Goal: Task Accomplishment & Management: Manage account settings

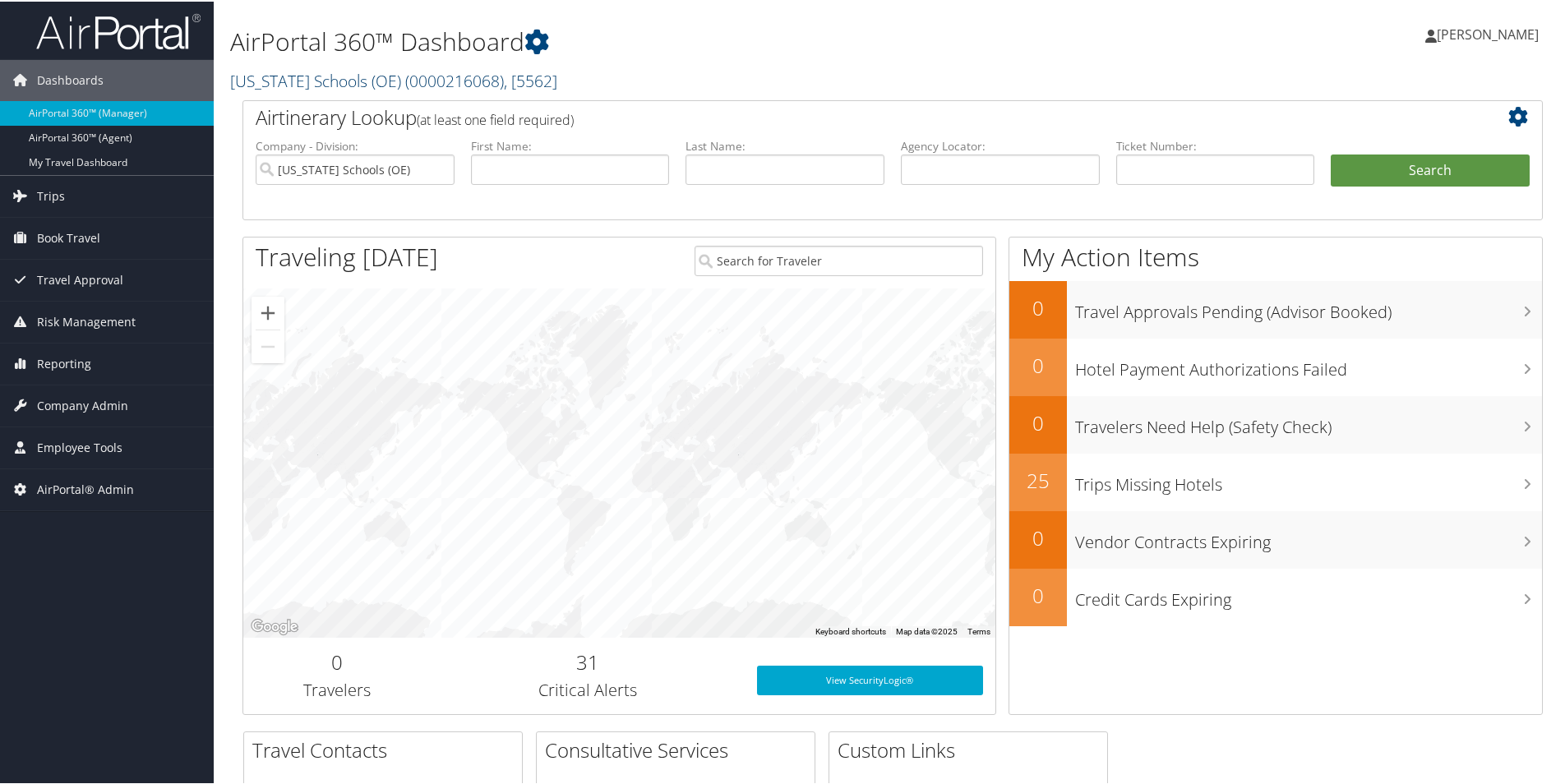
click at [250, 82] on link "[US_STATE] Schools (OE) ( 0000216068 ) , [ 5562 ]" at bounding box center [394, 79] width 327 height 22
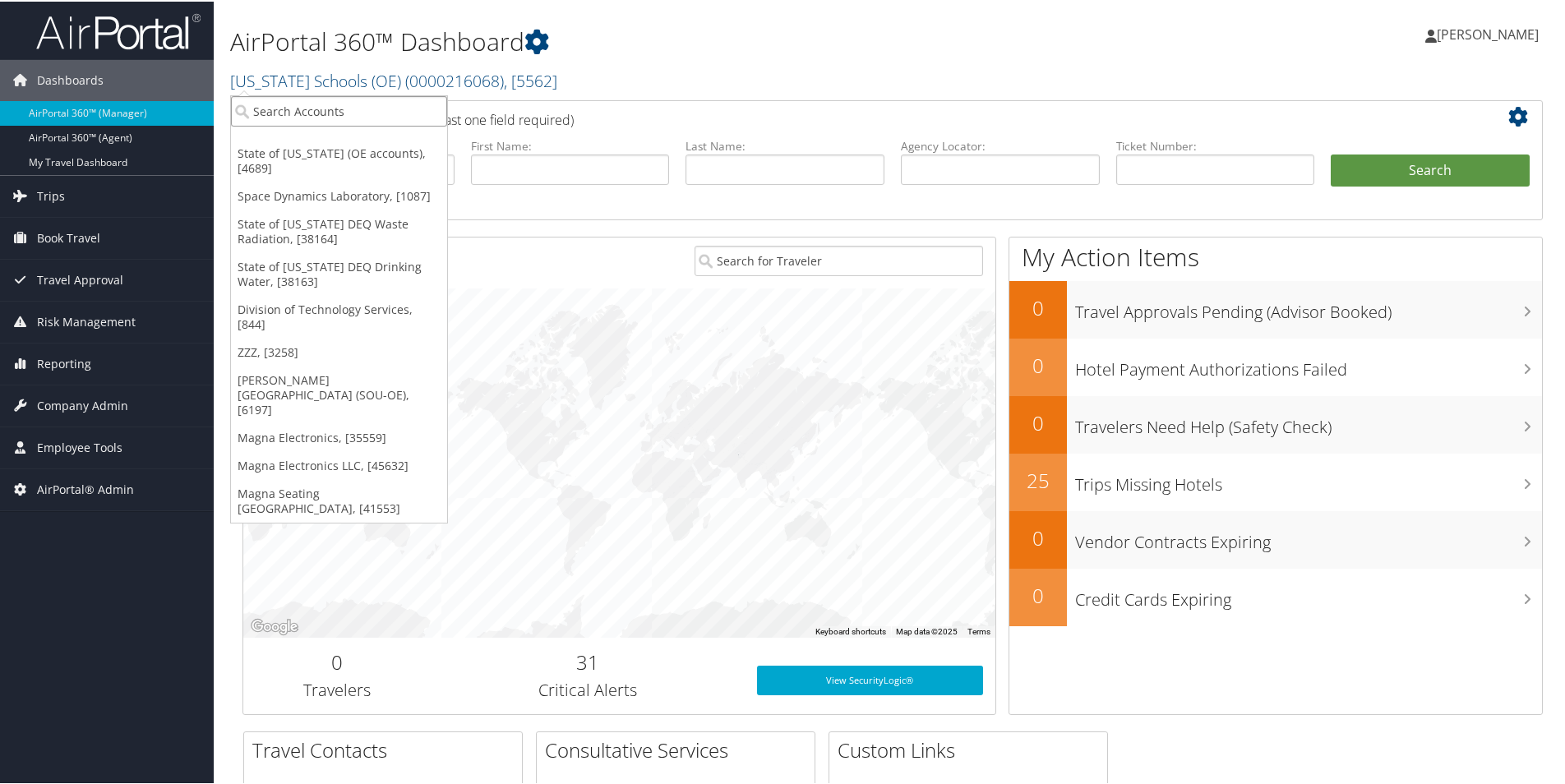
click at [281, 116] on input "search" at bounding box center [339, 109] width 216 height 30
type input "sou oe misc"
click at [296, 134] on div "SOU OE MISC (5073000726), [45820]" at bounding box center [361, 139] width 277 height 15
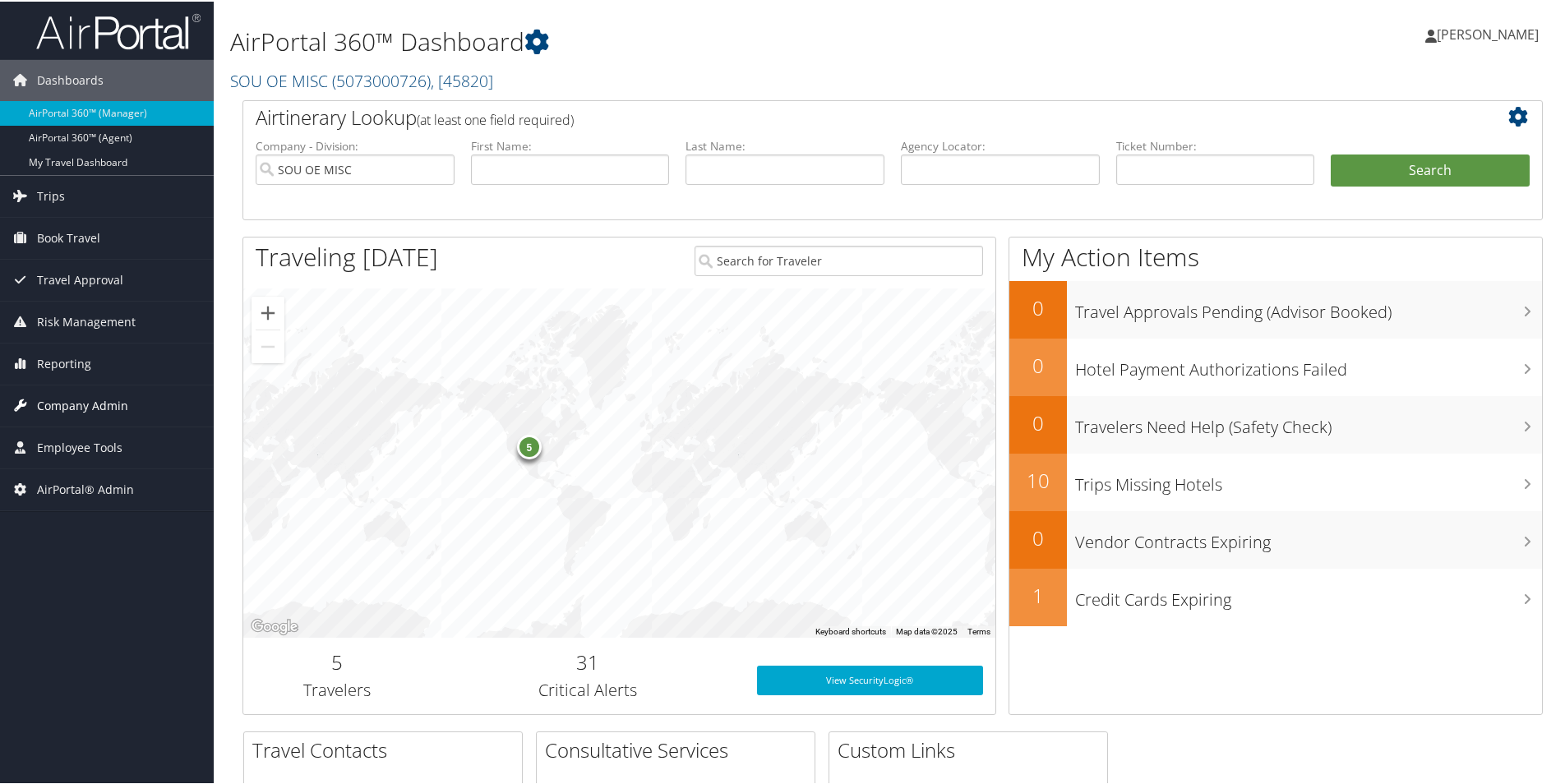
click at [75, 406] on span "Company Admin" at bounding box center [82, 403] width 91 height 41
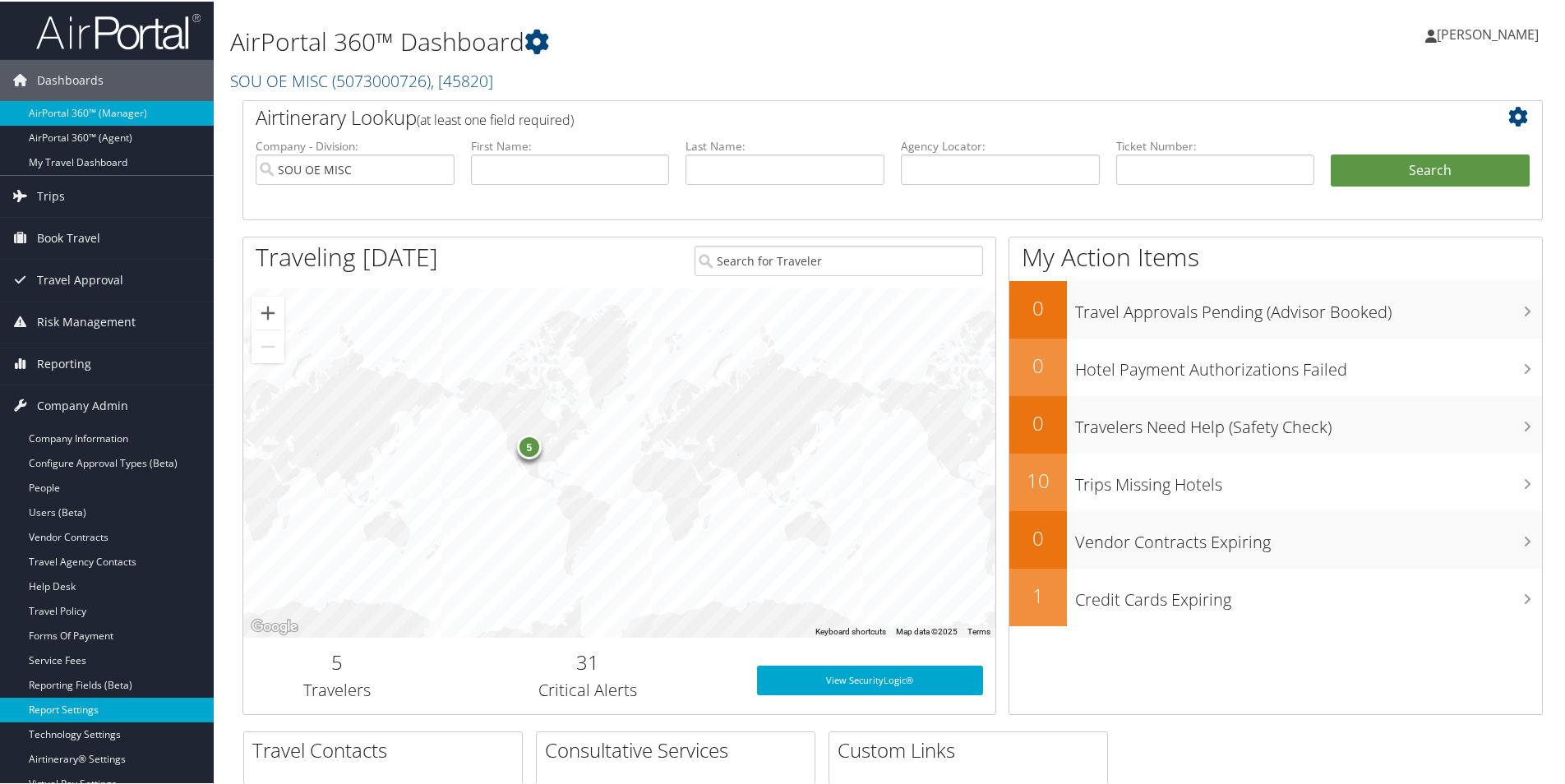
click at [65, 705] on link "Report Settings" at bounding box center [106, 708] width 214 height 25
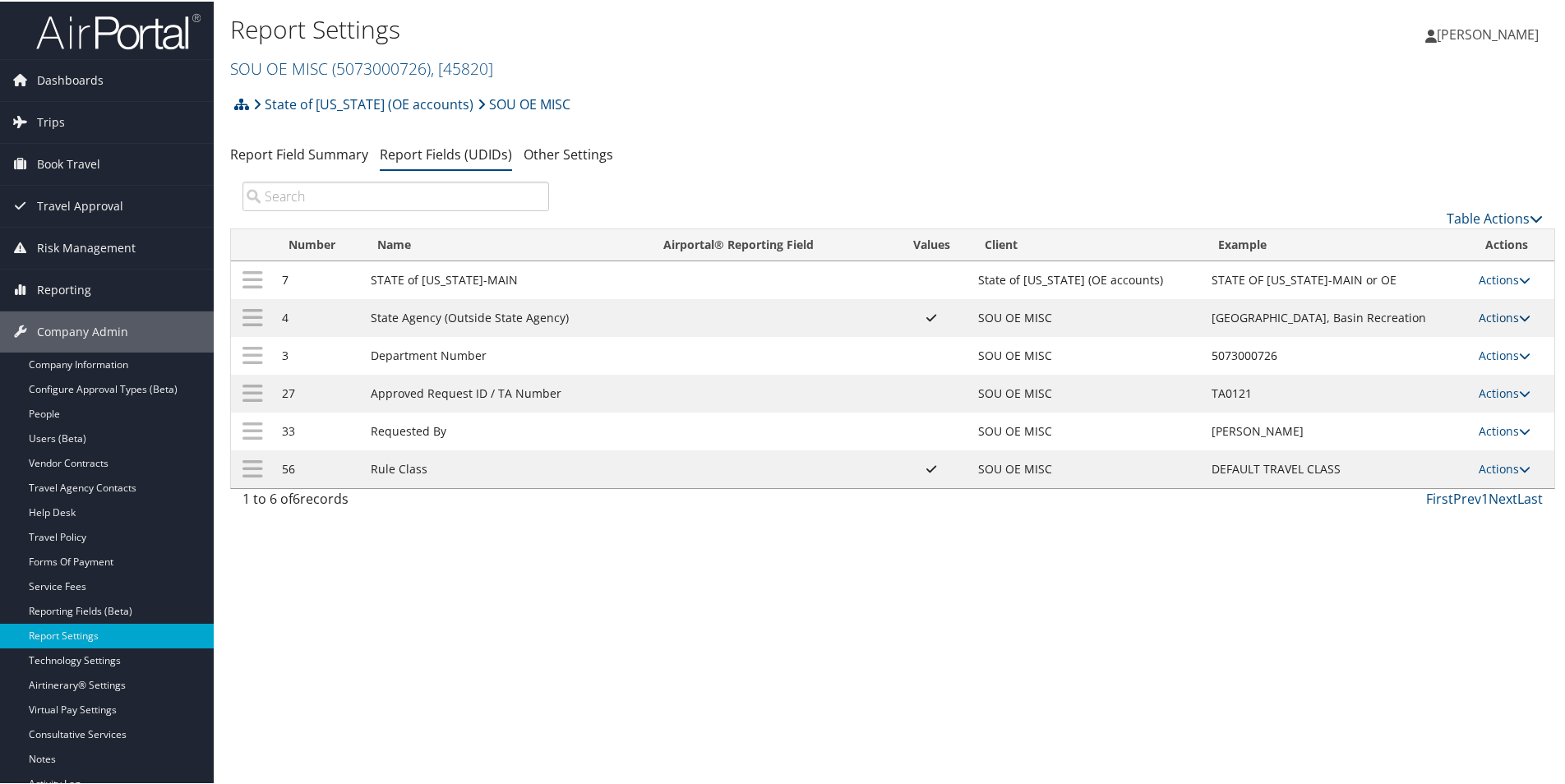
click at [1486, 315] on link "Actions" at bounding box center [1504, 315] width 51 height 16
click at [1445, 339] on link "Update Report Field Values" at bounding box center [1433, 341] width 178 height 28
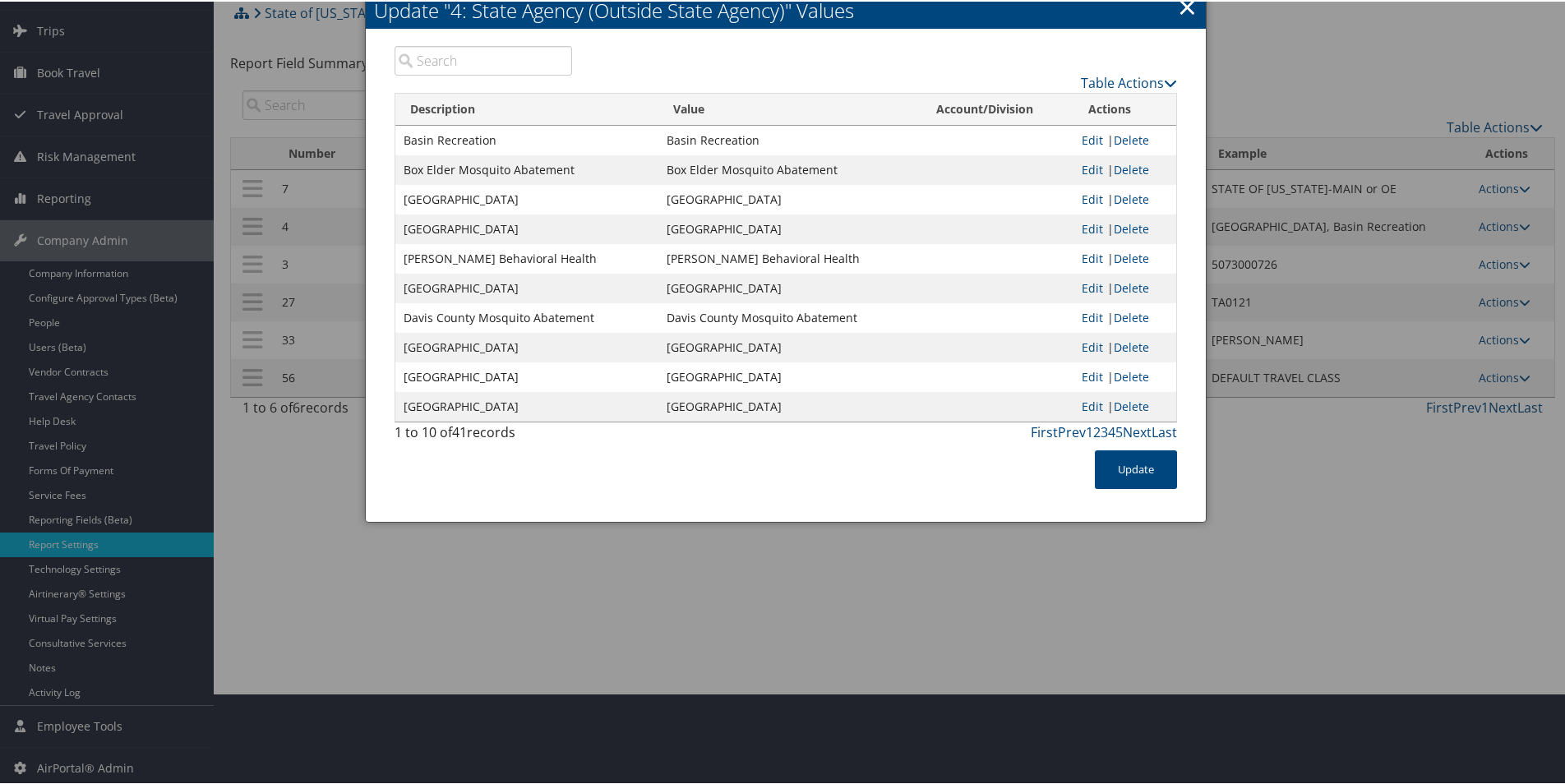
scroll to position [95, 0]
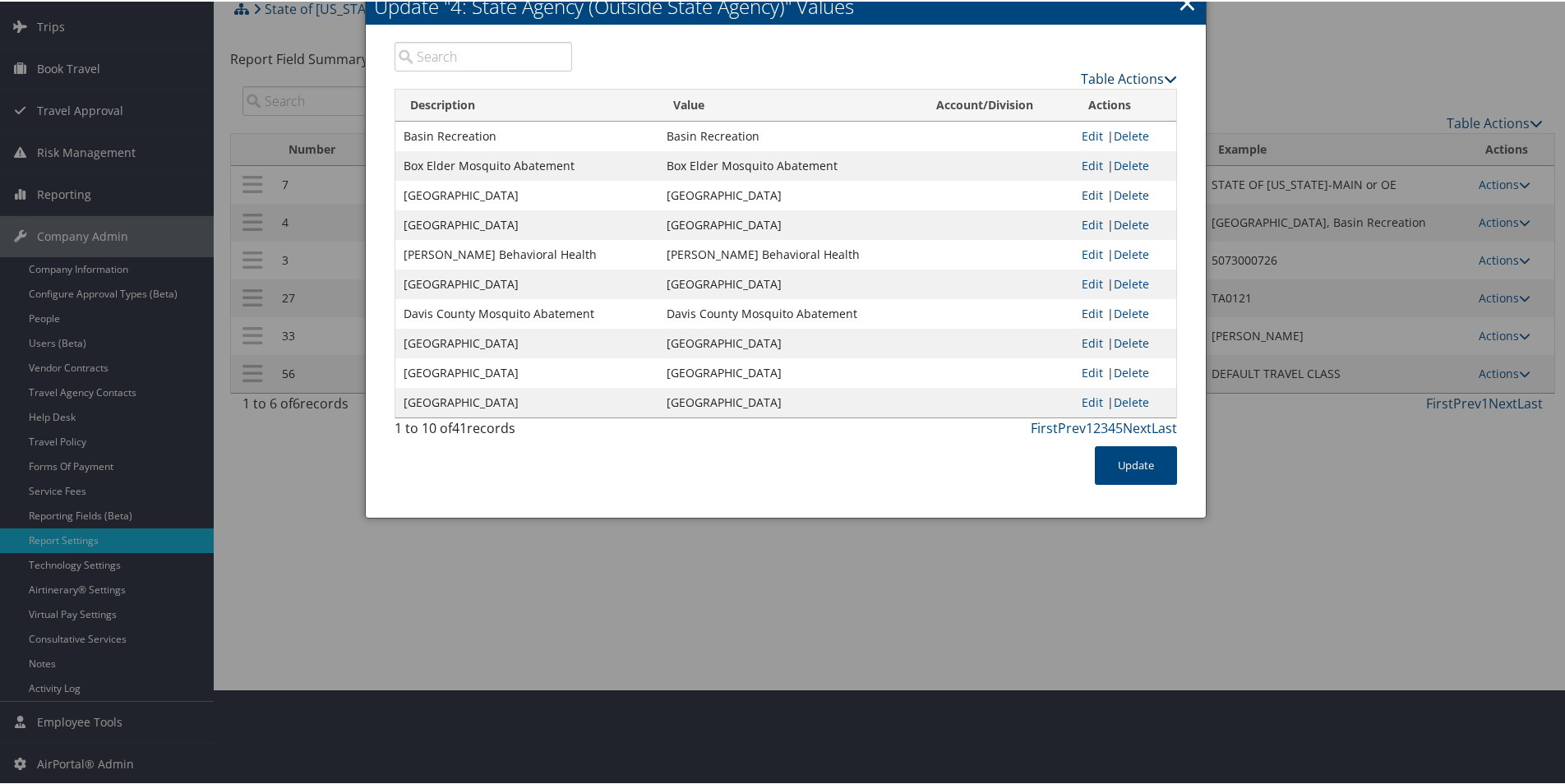
click at [1115, 72] on link "Table Actions" at bounding box center [1128, 77] width 96 height 18
click at [1030, 154] on link "Page Length" at bounding box center [1065, 159] width 216 height 28
click at [972, 154] on link "50" at bounding box center [1065, 160] width 216 height 28
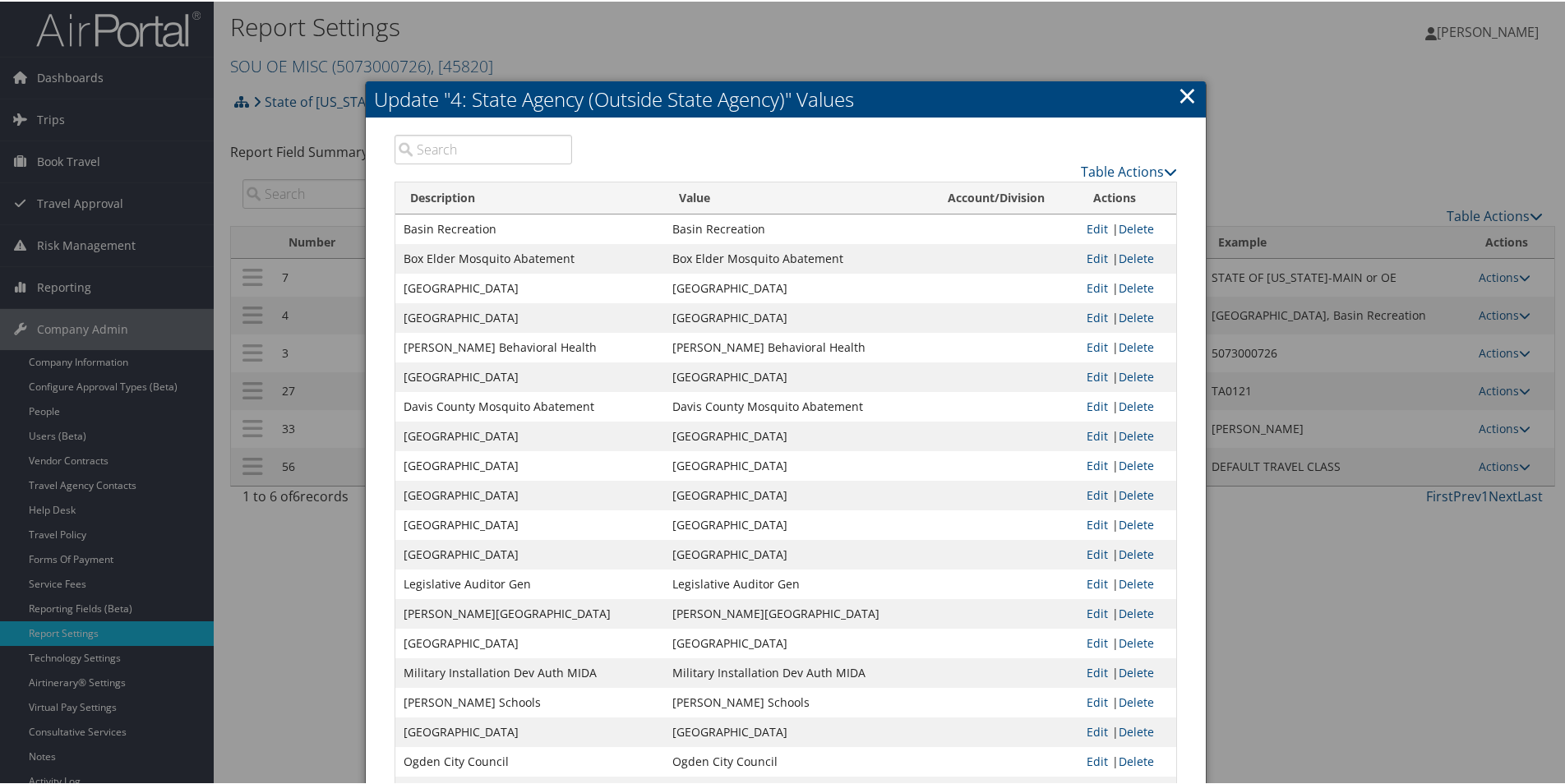
scroll to position [0, 0]
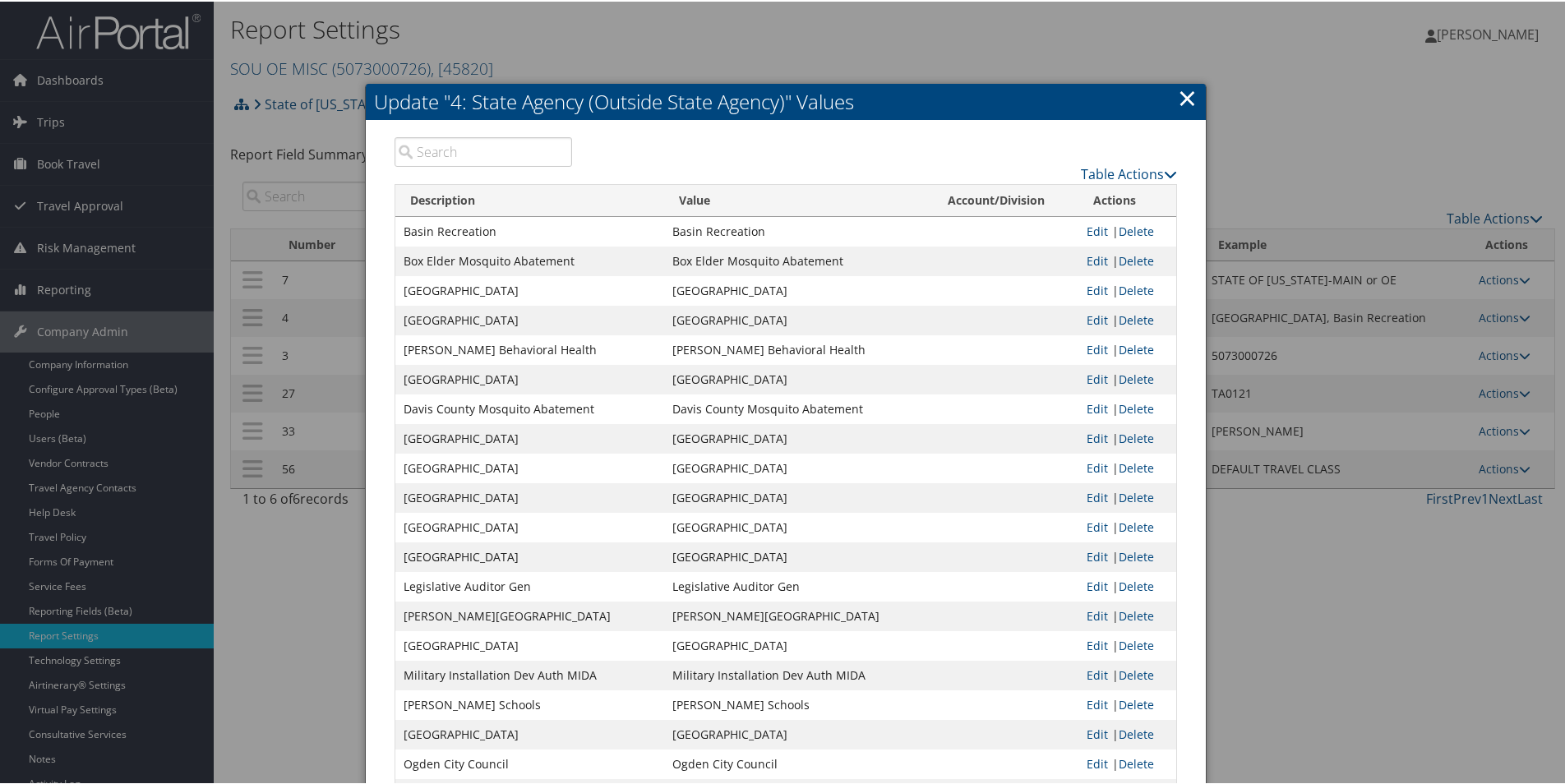
click at [1191, 99] on link "×" at bounding box center [1187, 96] width 19 height 33
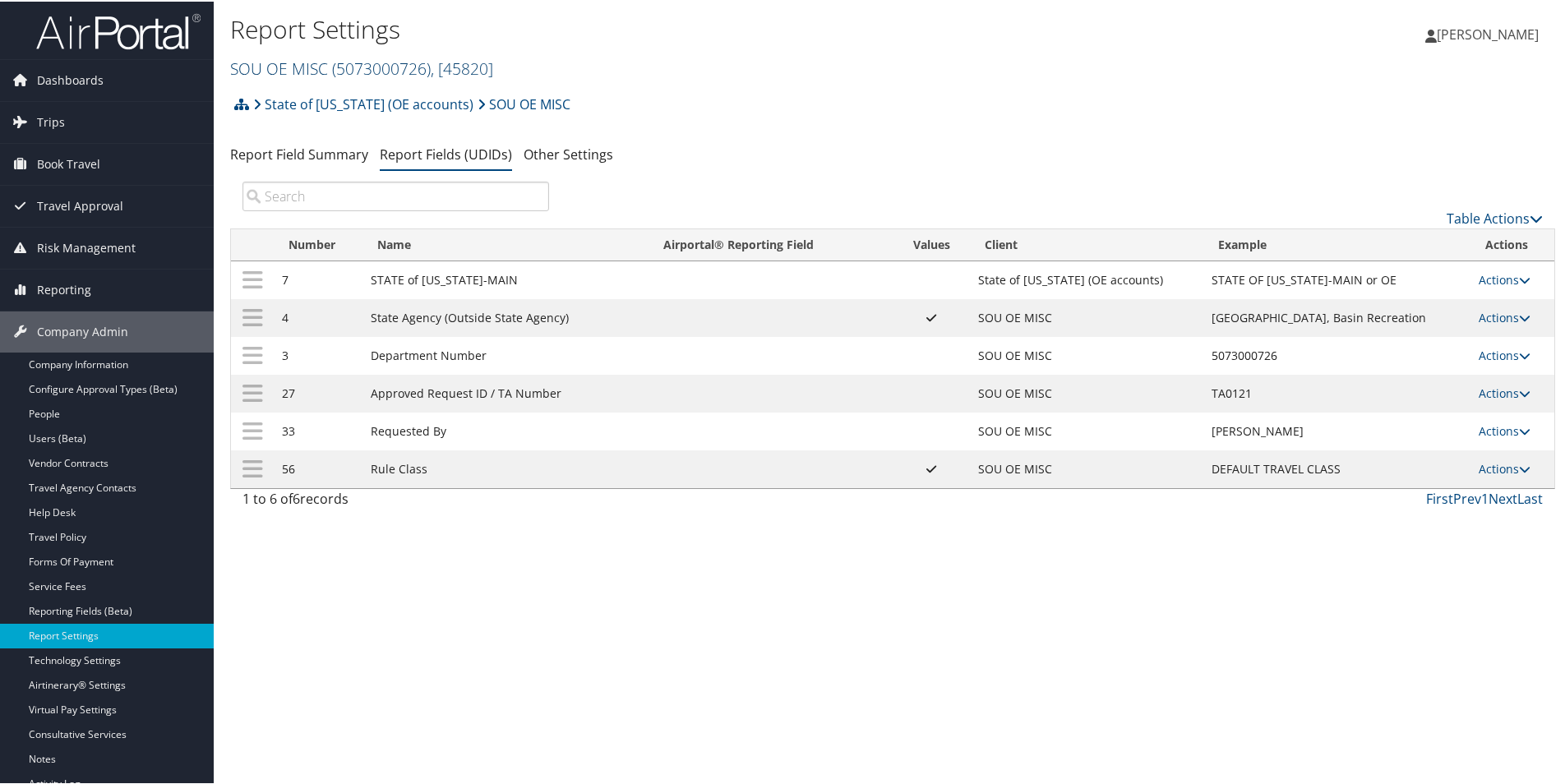
click at [275, 62] on link "SOU OE MISC ( 5073000726 ) , [ 45820 ]" at bounding box center [361, 67] width 263 height 22
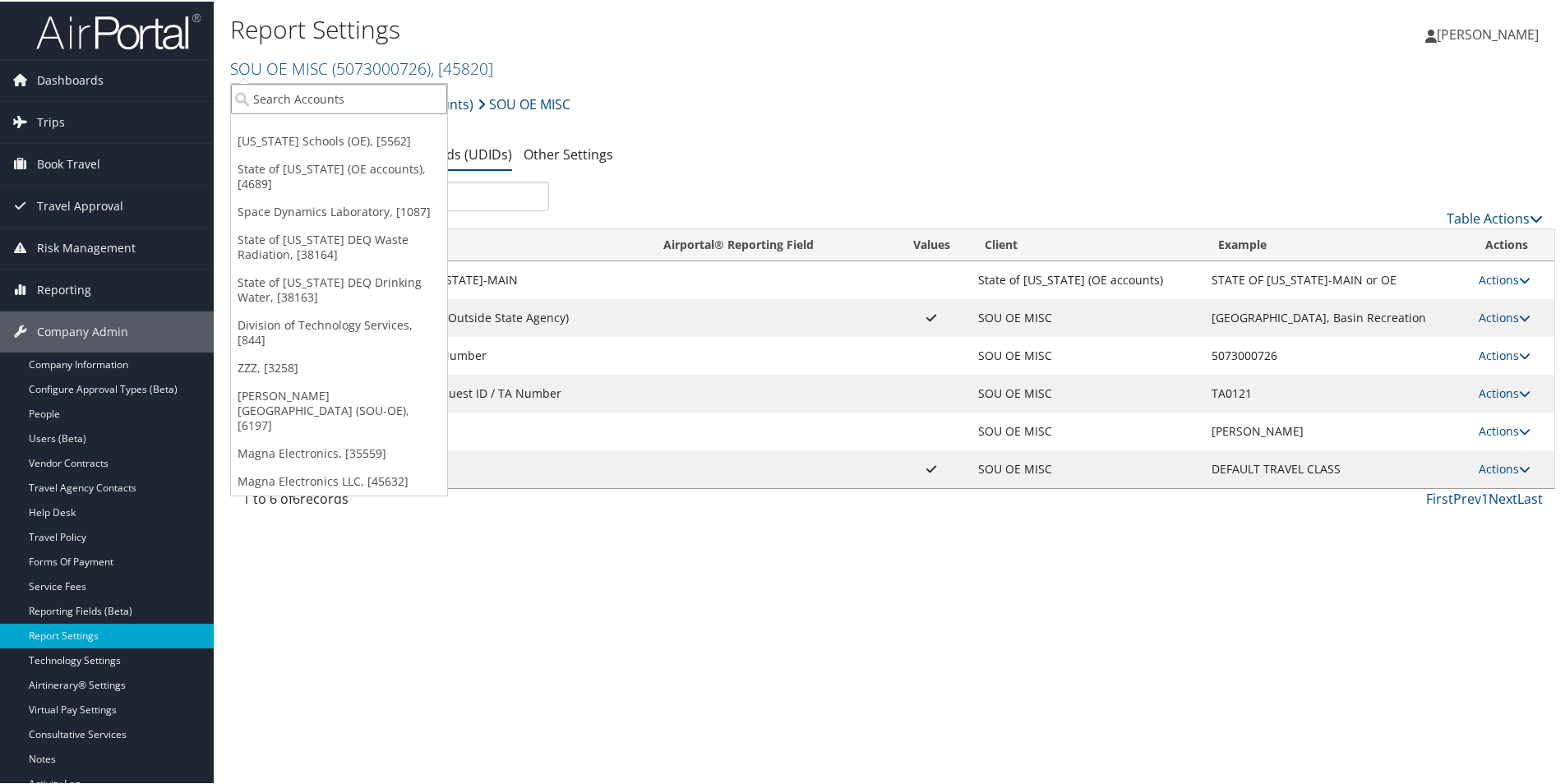
click at [280, 100] on input "search" at bounding box center [339, 97] width 216 height 30
paste input "5073000726"
type input "5073000726"
click at [794, 123] on div "State of Utah (OE accounts) SOU OE MISC Account Structure State of Utah (OE acc…" at bounding box center [893, 108] width 1326 height 44
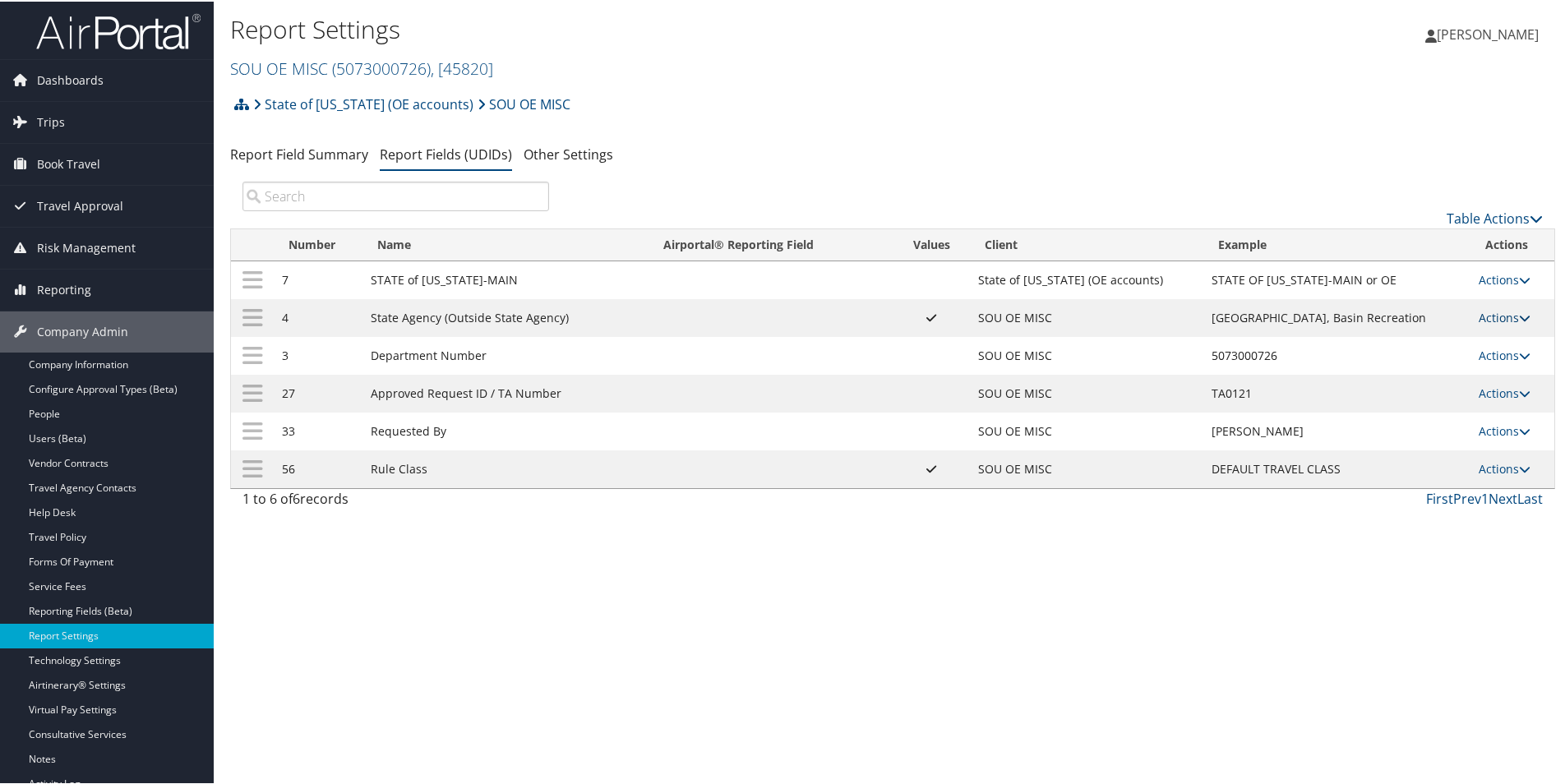
click at [1490, 313] on link "Actions" at bounding box center [1504, 315] width 51 height 16
click at [1391, 341] on link "Update Report Field Values" at bounding box center [1433, 341] width 178 height 28
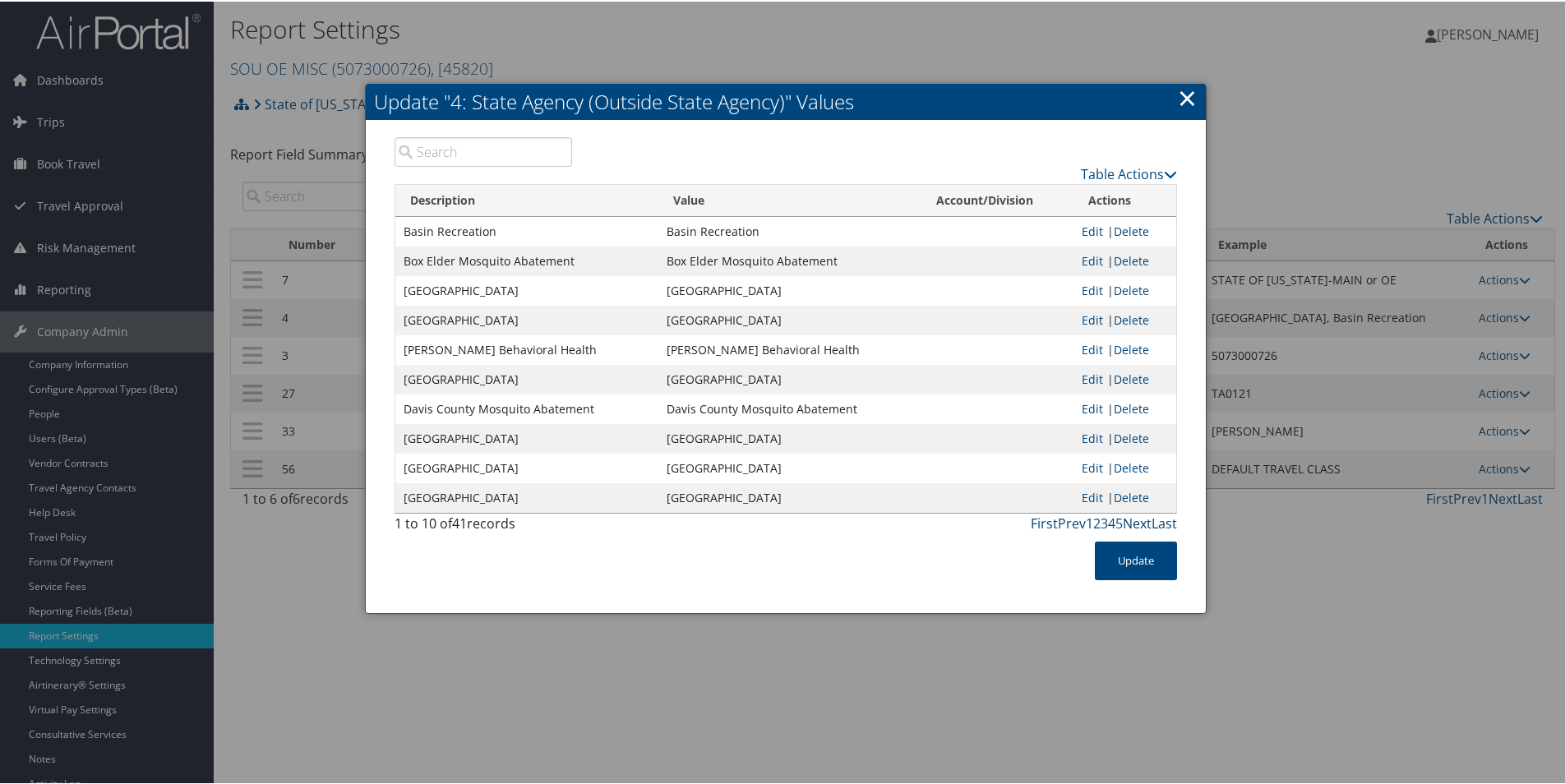
click at [1133, 523] on link "Next" at bounding box center [1137, 522] width 28 height 18
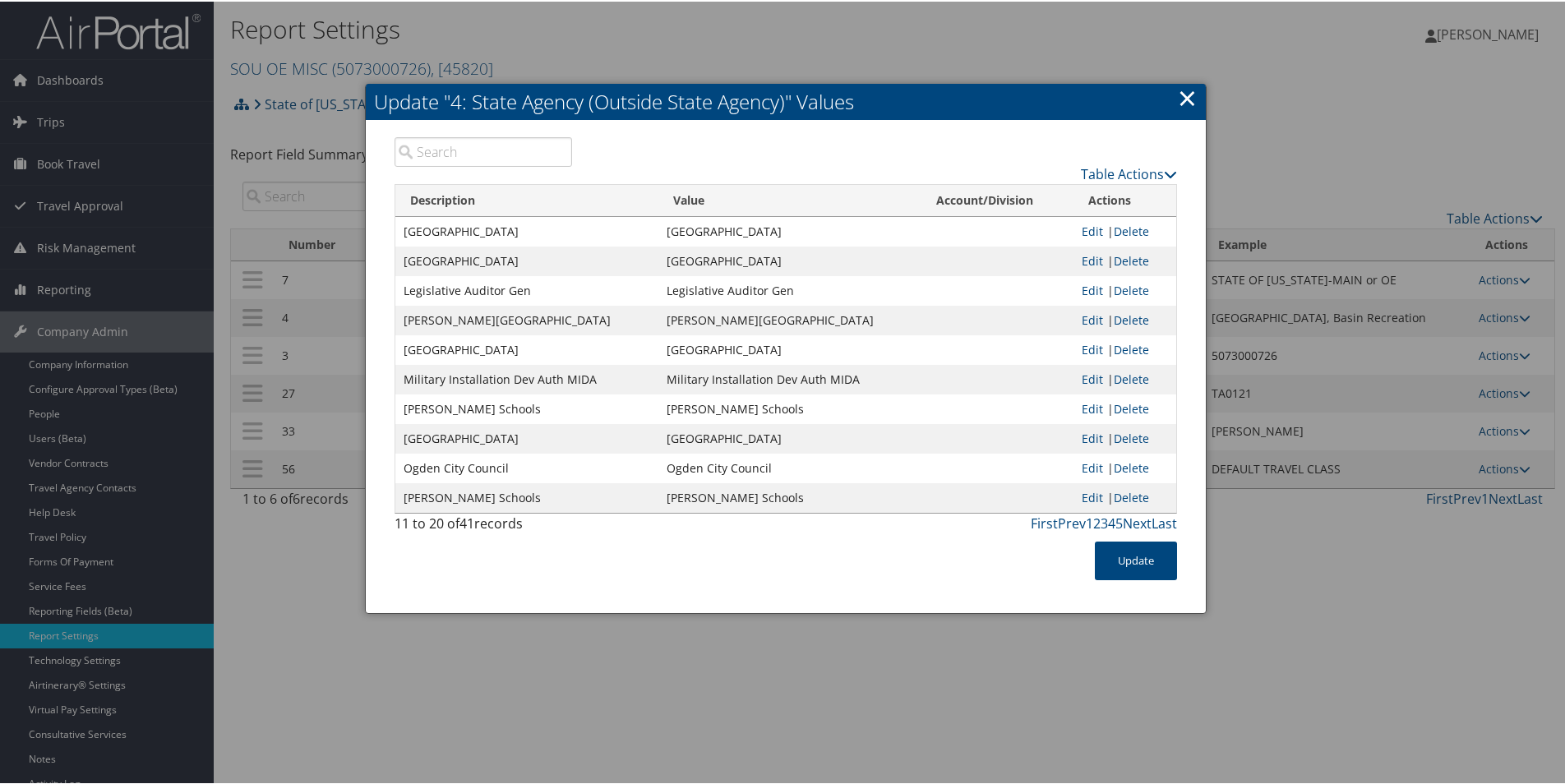
click at [1183, 99] on link "×" at bounding box center [1187, 96] width 19 height 33
